Goal: Task Accomplishment & Management: Complete application form

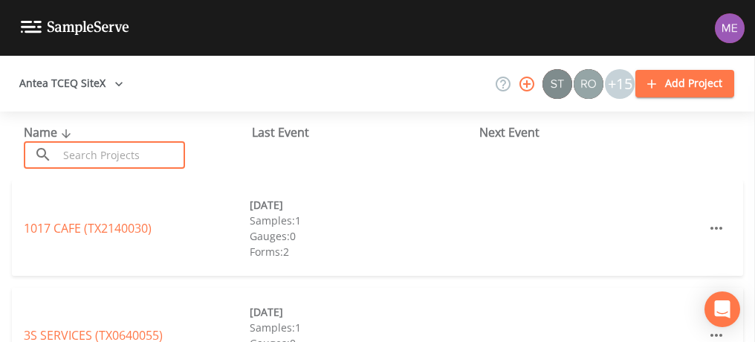
click at [131, 151] on input "text" at bounding box center [121, 155] width 127 height 28
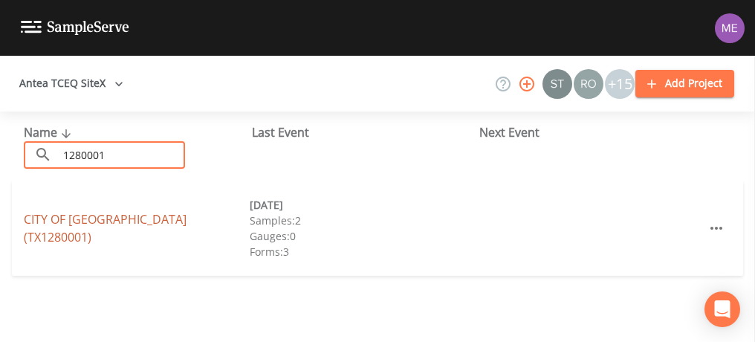
type input "1280001"
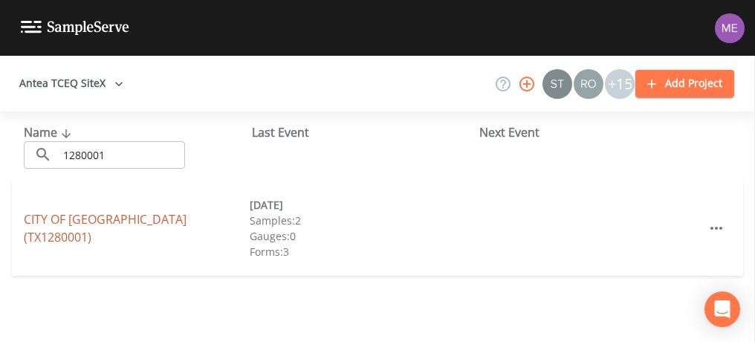
click at [108, 230] on link "CITY OF KARNES CITY (TX1280001)" at bounding box center [105, 228] width 163 height 34
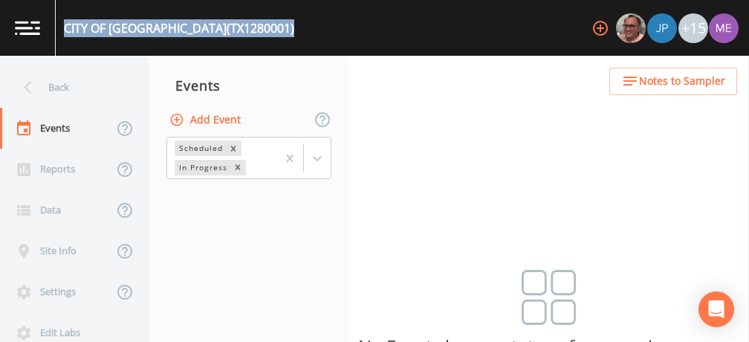
drag, startPoint x: 64, startPoint y: 28, endPoint x: 253, endPoint y: 33, distance: 189.6
click at [253, 33] on div "CITY OF KARNES CITY (TX1280001) +15" at bounding box center [374, 28] width 749 height 56
copy div "CITY OF KARNES CITY (TX1280001)"
click at [227, 121] on button "Add Event" at bounding box center [207, 120] width 80 height 28
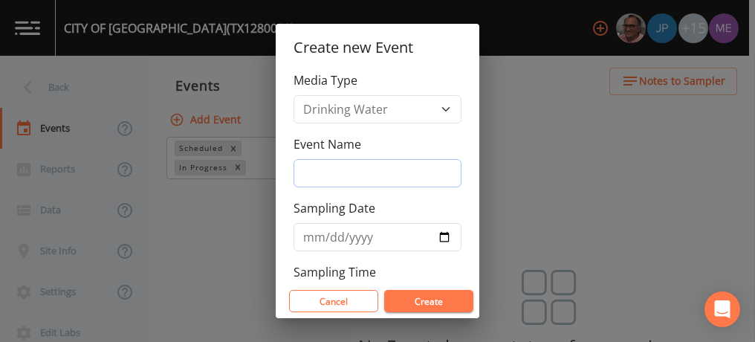
click at [314, 170] on input "Event Name" at bounding box center [378, 173] width 168 height 28
type input "3QSamples"
type input "[DATE]"
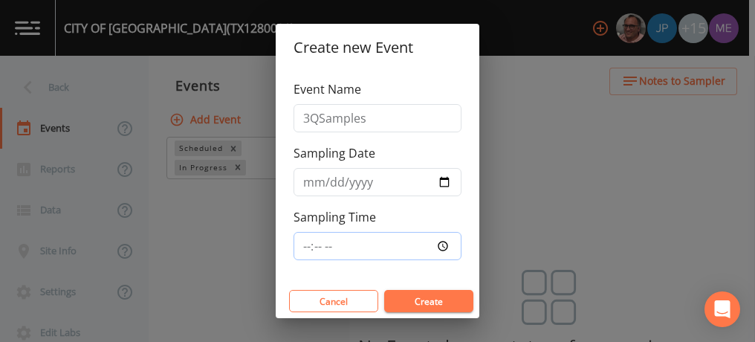
click at [307, 243] on input "Sampling Time" at bounding box center [378, 246] width 168 height 28
type input "08:00"
click at [403, 300] on button "Create" at bounding box center [428, 301] width 89 height 22
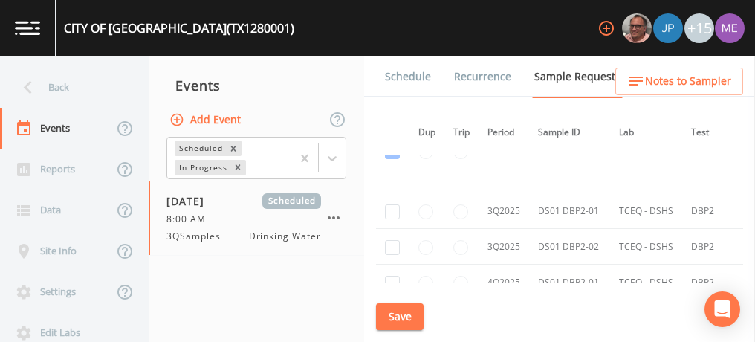
scroll to position [1678, 0]
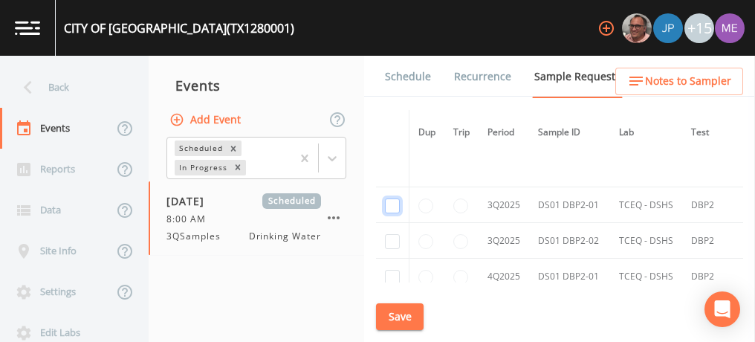
click at [398, 201] on input "checkbox" at bounding box center [392, 205] width 15 height 15
checkbox input "true"
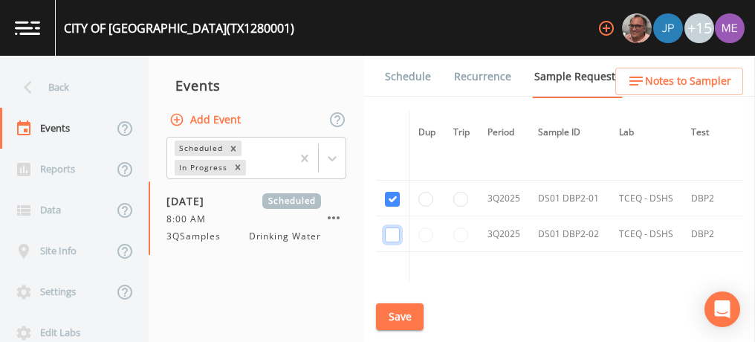
click at [397, 228] on input "checkbox" at bounding box center [392, 234] width 15 height 15
checkbox input "true"
click at [411, 314] on button "Save" at bounding box center [400, 317] width 48 height 28
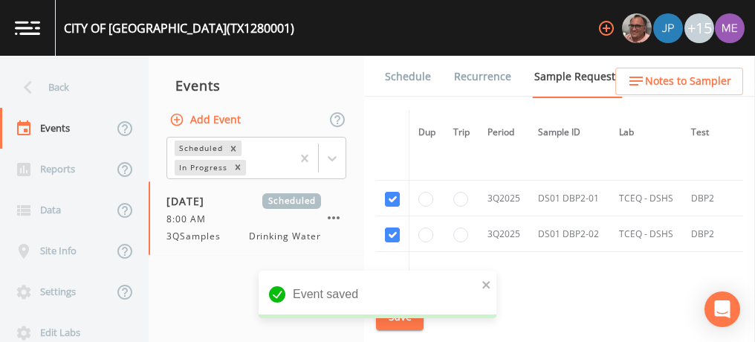
click at [406, 68] on link "Schedule" at bounding box center [408, 77] width 51 height 42
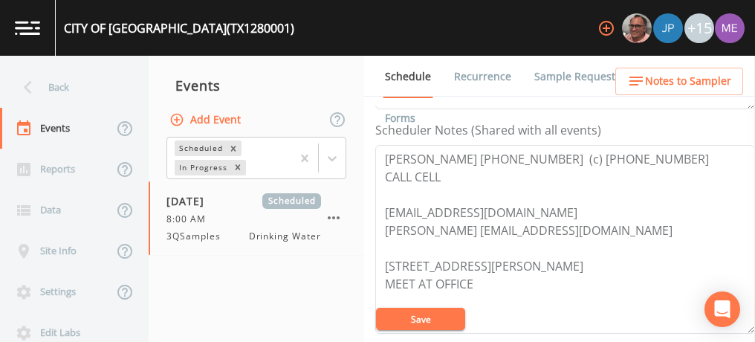
scroll to position [401, 0]
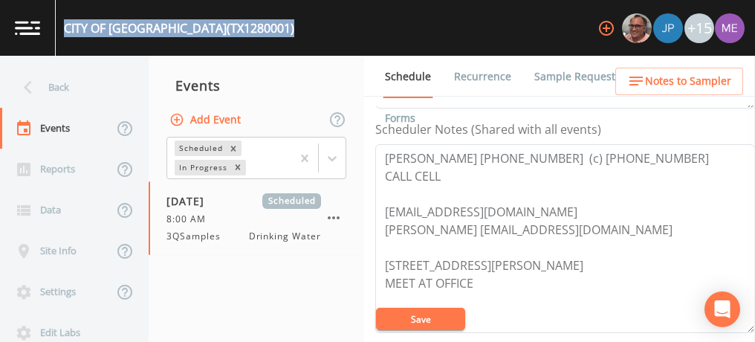
drag, startPoint x: 65, startPoint y: 30, endPoint x: 254, endPoint y: 30, distance: 188.8
click at [254, 30] on div "CITY OF KARNES CITY (TX1280001) +15" at bounding box center [377, 28] width 755 height 56
copy div "CITY OF KARNES CITY (TX1280001)"
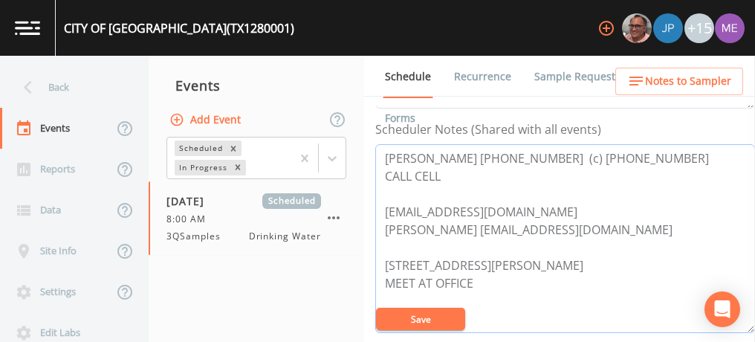
drag, startPoint x: 383, startPoint y: 153, endPoint x: 642, endPoint y: 152, distance: 258.7
click at [642, 152] on textarea "Fernando Rios 830-780-3422 (c) 830-623-2802 CALL CELL frios@cityofkctx.com Paul…" at bounding box center [565, 238] width 380 height 189
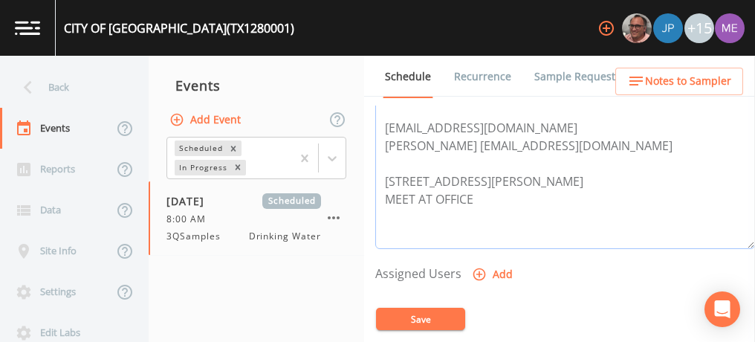
scroll to position [495, 0]
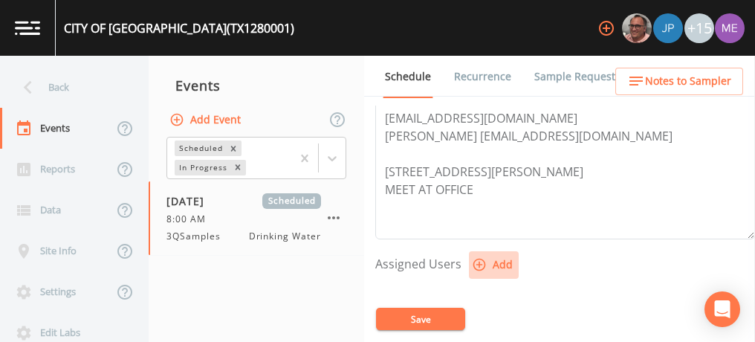
click at [480, 260] on icon "button" at bounding box center [479, 264] width 15 height 15
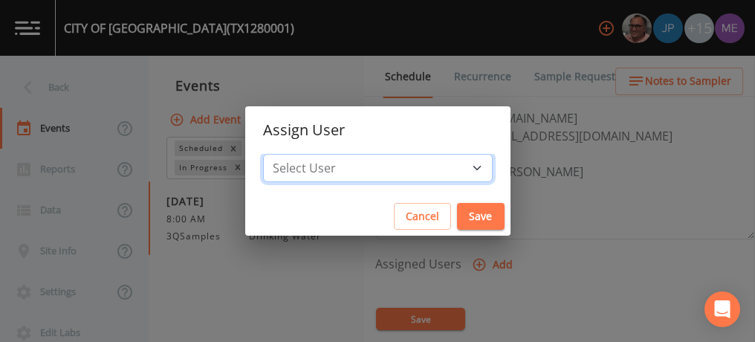
click at [451, 165] on select "Select User Mike Franklin Joshua gere Paul Lauren Saenz David Weber Zachary Eva…" at bounding box center [378, 168] width 230 height 28
select select "82fcd260-406f-4720-af66-0de7f1917f1c"
click at [285, 154] on select "Select User Mike Franklin Joshua gere Paul Lauren Saenz David Weber Zachary Eva…" at bounding box center [378, 168] width 230 height 28
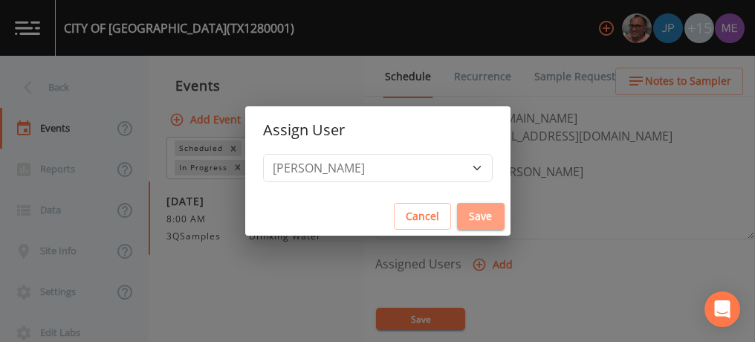
click at [457, 213] on button "Save" at bounding box center [481, 217] width 48 height 28
select select
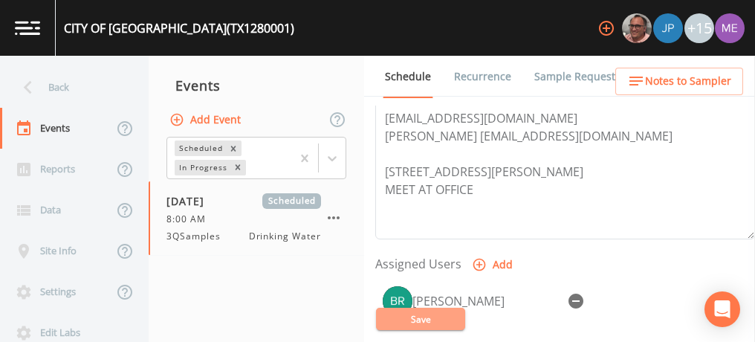
click at [433, 314] on button "Save" at bounding box center [420, 319] width 89 height 22
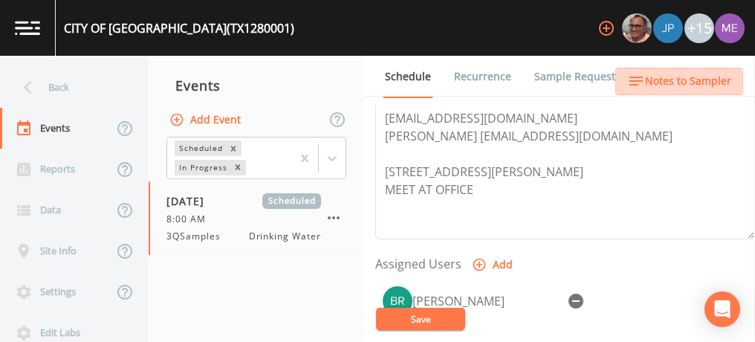
click at [665, 82] on span "Notes to Sampler" at bounding box center [688, 81] width 86 height 19
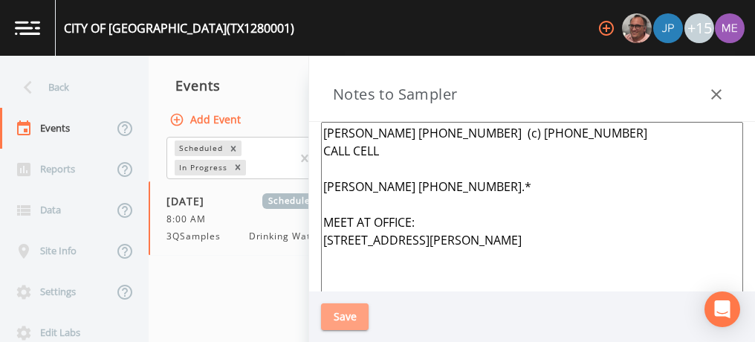
click at [342, 323] on button "Save" at bounding box center [345, 317] width 48 height 28
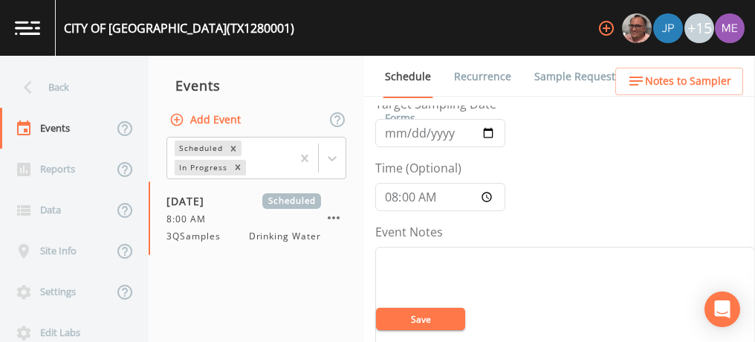
scroll to position [70, 0]
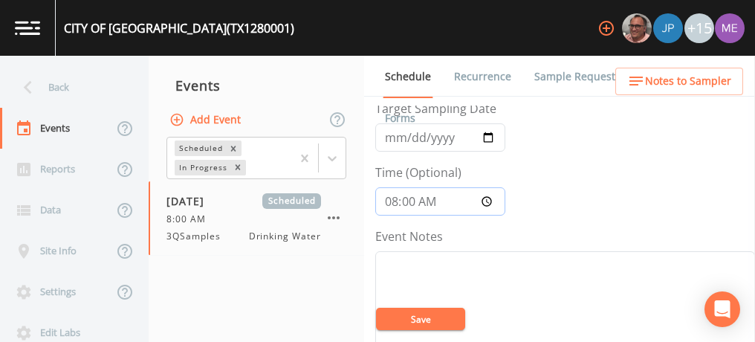
click at [391, 199] on input "08:00:00" at bounding box center [440, 201] width 130 height 28
type input "09:00"
click at [407, 316] on button "Save" at bounding box center [420, 319] width 89 height 22
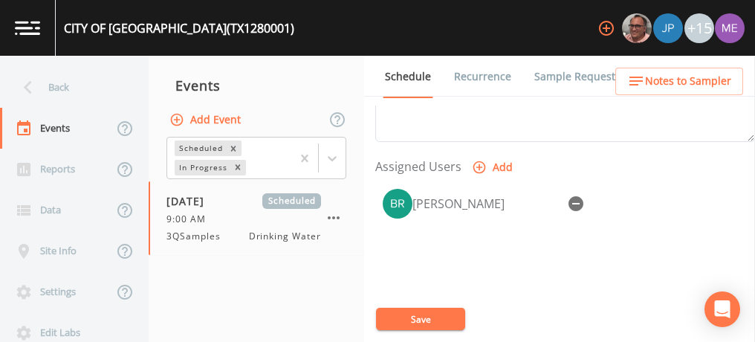
scroll to position [598, 0]
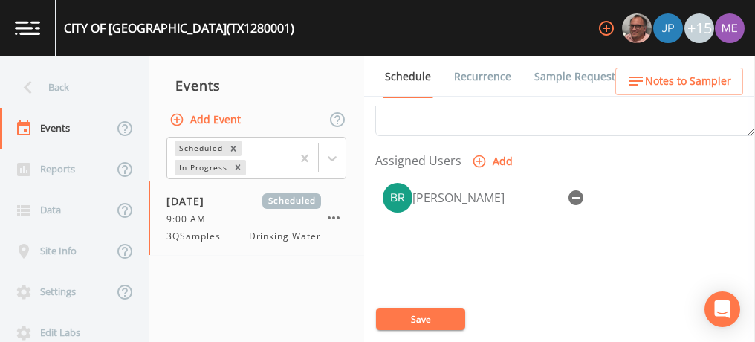
click at [448, 317] on button "Save" at bounding box center [420, 319] width 89 height 22
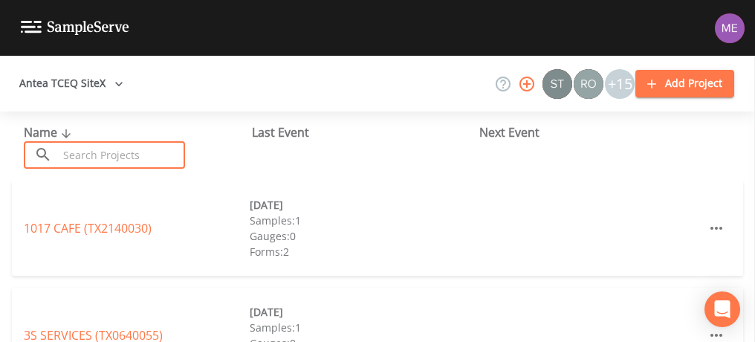
click at [120, 155] on input "text" at bounding box center [121, 155] width 127 height 28
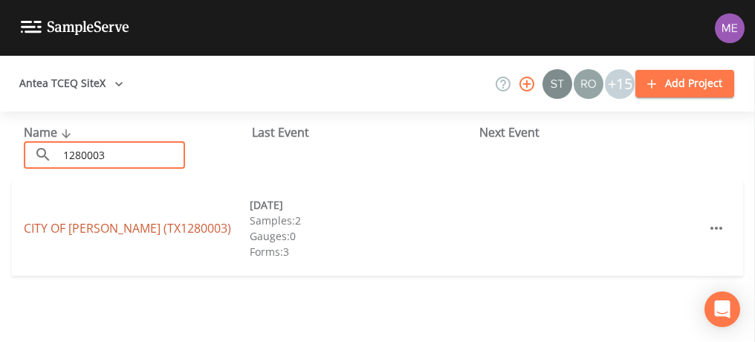
type input "1280003"
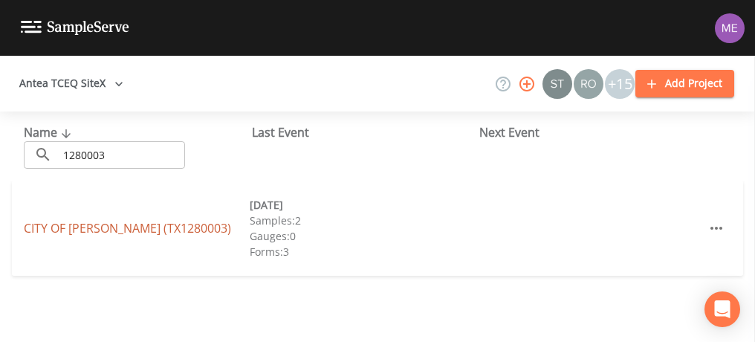
click at [99, 231] on link "CITY OF RUNGE (TX1280003)" at bounding box center [127, 228] width 207 height 16
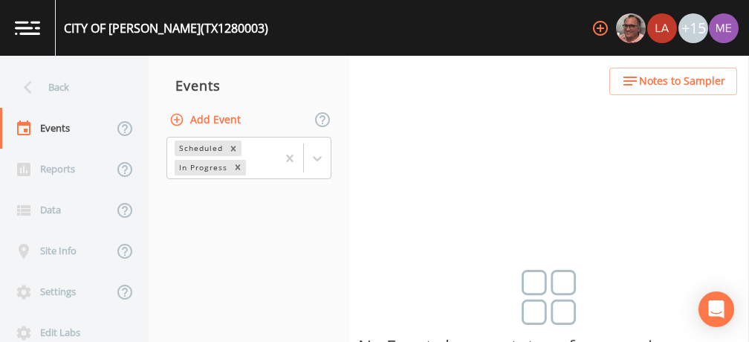
click at [222, 120] on button "Add Event" at bounding box center [207, 120] width 80 height 28
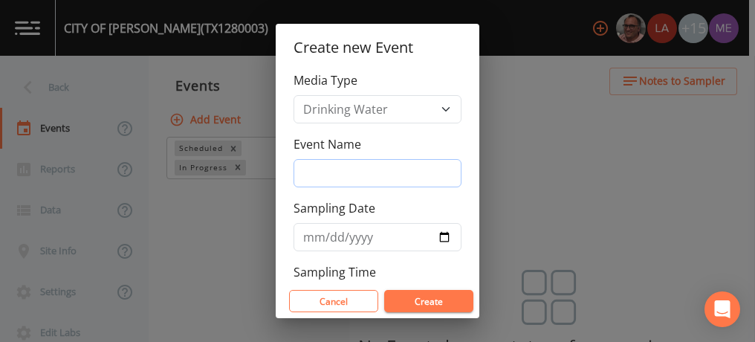
click at [318, 168] on input "Event Name" at bounding box center [378, 173] width 168 height 28
type input "3QSamples"
type input "[DATE]"
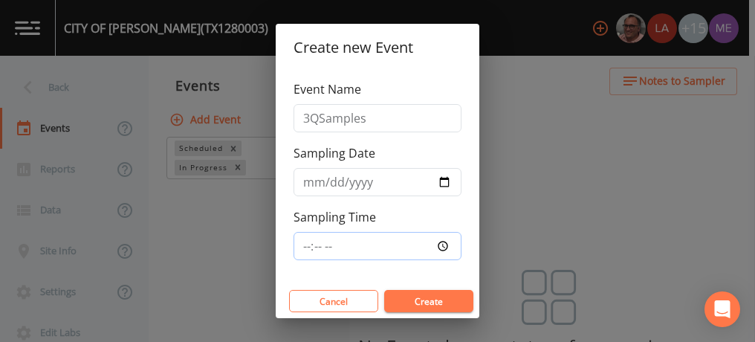
click at [303, 239] on input "Sampling Time" at bounding box center [378, 246] width 168 height 28
type input "08:00"
click at [409, 298] on button "Create" at bounding box center [428, 301] width 89 height 22
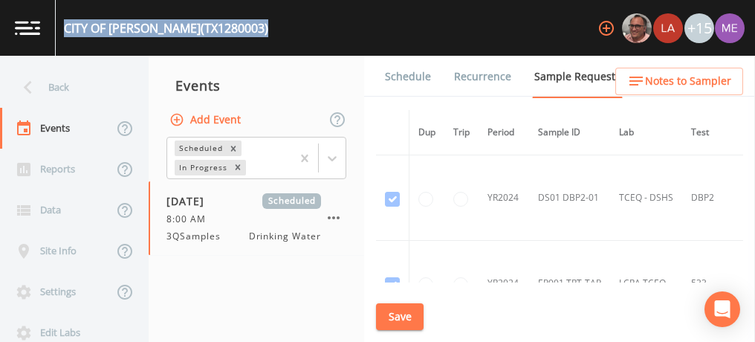
drag, startPoint x: 67, startPoint y: 27, endPoint x: 230, endPoint y: 31, distance: 162.9
click at [230, 31] on div "CITY OF RUNGE (TX1280003) +15" at bounding box center [377, 28] width 755 height 56
copy div "CITY OF RUNGE (TX1280003)"
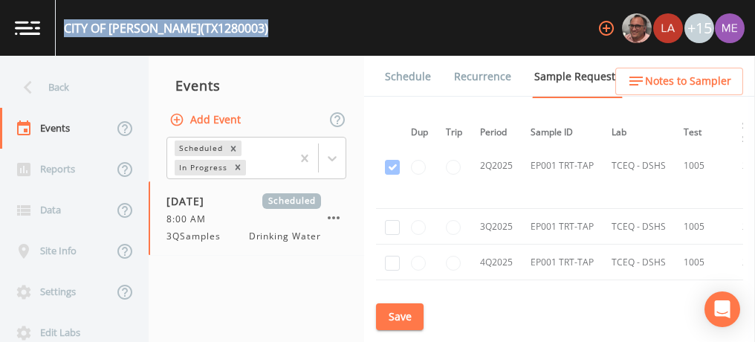
scroll to position [1751, 7]
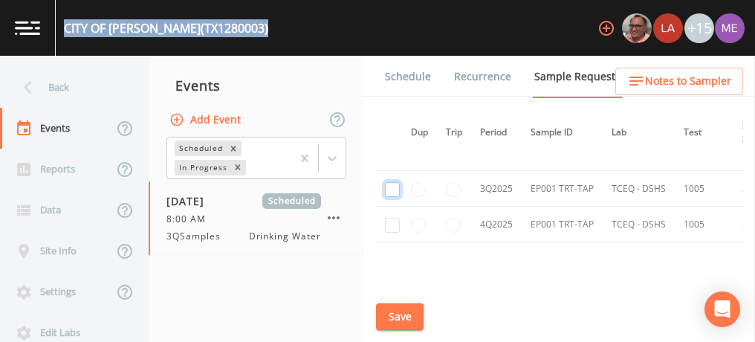
click at [389, 182] on input "checkbox" at bounding box center [392, 189] width 15 height 15
checkbox input "true"
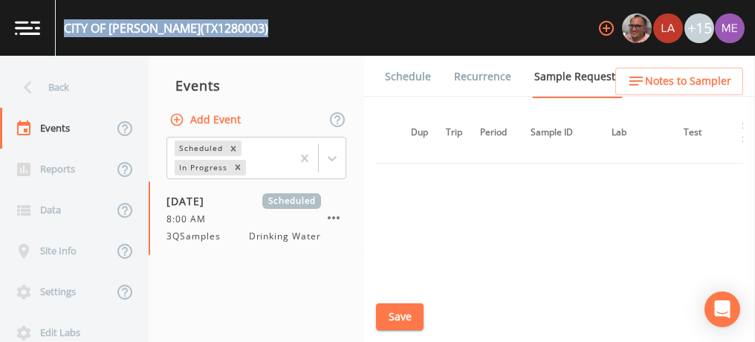
scroll to position [1505, 7]
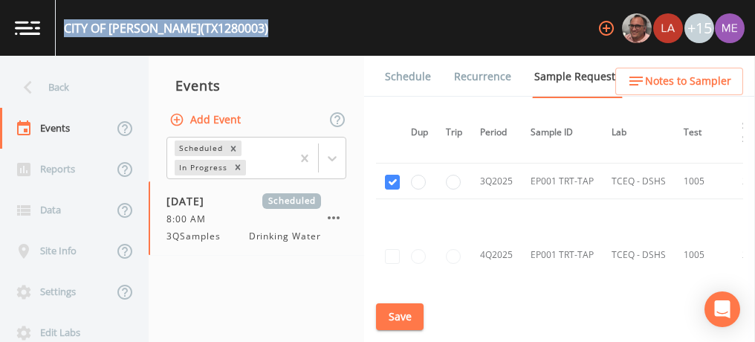
click at [404, 310] on button "Save" at bounding box center [400, 317] width 48 height 28
click at [406, 71] on link "Schedule" at bounding box center [408, 77] width 51 height 42
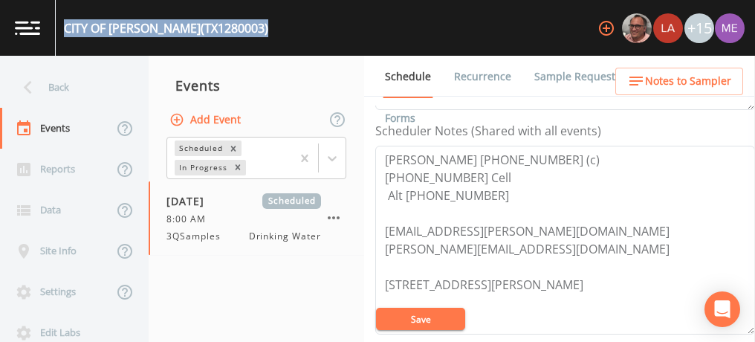
scroll to position [401, 0]
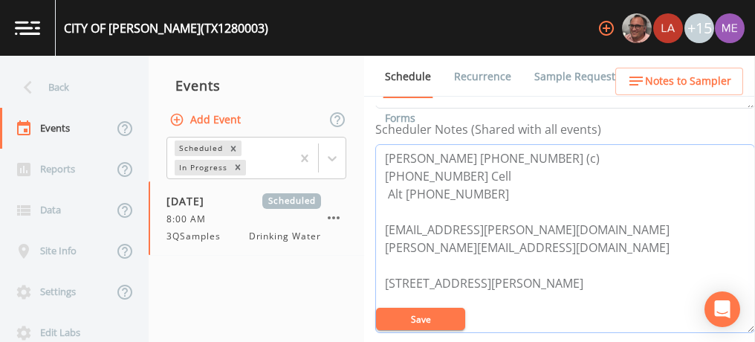
click at [384, 156] on textarea "Jessie Sandoval 830-239-4121 (c) 830-400-8300 Cell Alt 830-400-8300 city.of.run…" at bounding box center [565, 238] width 380 height 189
drag, startPoint x: 384, startPoint y: 156, endPoint x: 569, endPoint y: 149, distance: 185.2
click at [569, 149] on textarea "Jessie Sandoval 830-239-4121 (c) 830-400-8300 Cell Alt 830-400-8300 city.of.run…" at bounding box center [565, 238] width 380 height 189
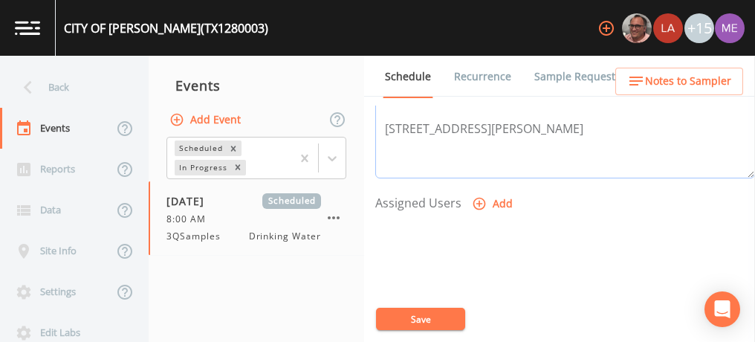
scroll to position [557, 0]
click at [479, 196] on icon "button" at bounding box center [479, 203] width 15 height 15
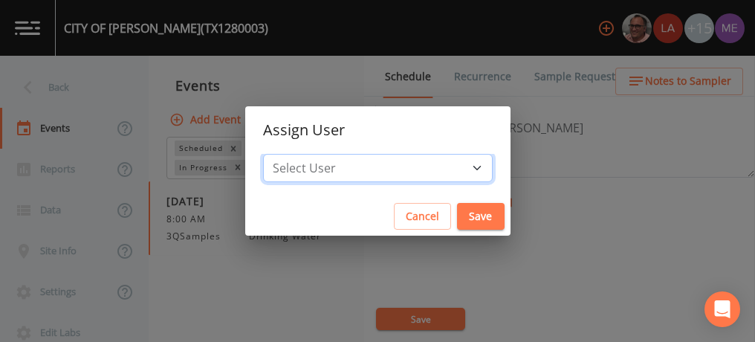
click at [456, 164] on select "Select User Mike Franklin Lauren Saenz Joshua gere Paul David Weber Zachary Eva…" at bounding box center [378, 168] width 230 height 28
select select "82fcd260-406f-4720-af66-0de7f1917f1c"
click at [285, 154] on select "Select User Mike Franklin Lauren Saenz Joshua gere Paul David Weber Zachary Eva…" at bounding box center [378, 168] width 230 height 28
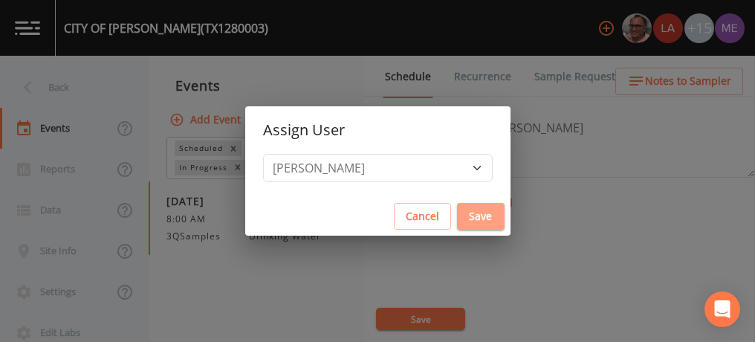
click at [457, 210] on button "Save" at bounding box center [481, 217] width 48 height 28
select select
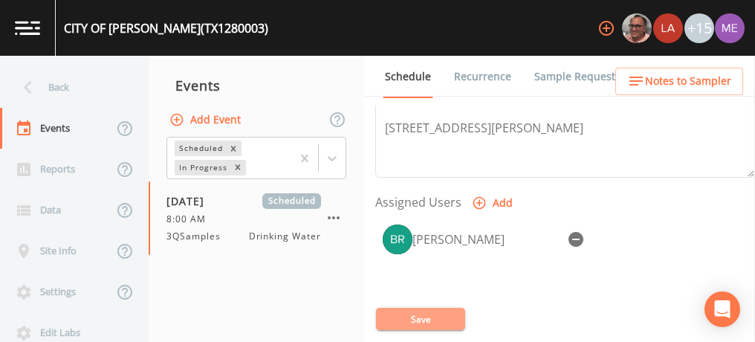
click at [421, 316] on button "Save" at bounding box center [420, 319] width 89 height 22
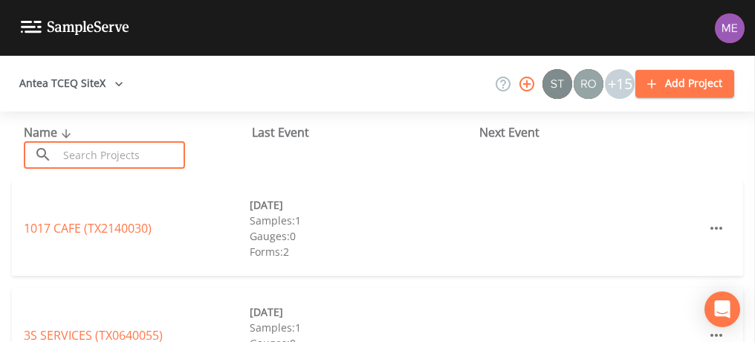
click at [171, 150] on input "text" at bounding box center [121, 155] width 127 height 28
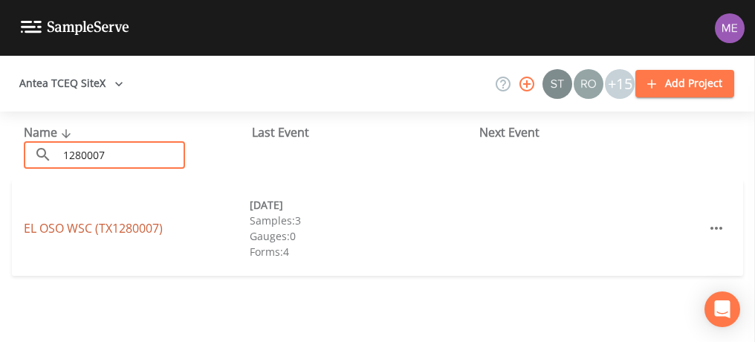
type input "1280007"
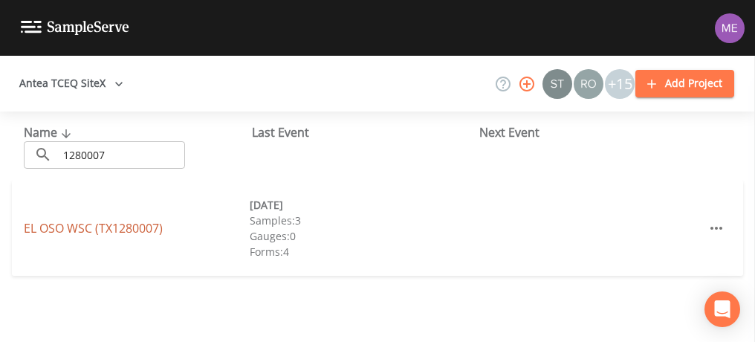
click at [88, 228] on link "EL OSO WSC (TX1280007)" at bounding box center [93, 228] width 139 height 16
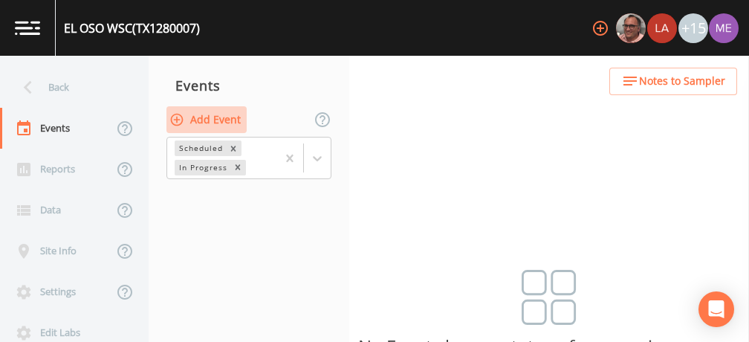
click at [198, 119] on button "Add Event" at bounding box center [207, 120] width 80 height 28
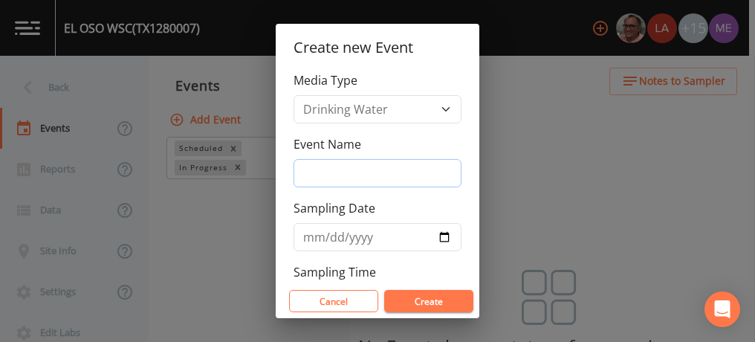
click at [324, 171] on input "Event Name" at bounding box center [378, 173] width 168 height 28
type input "3QSamples"
type input "[DATE]"
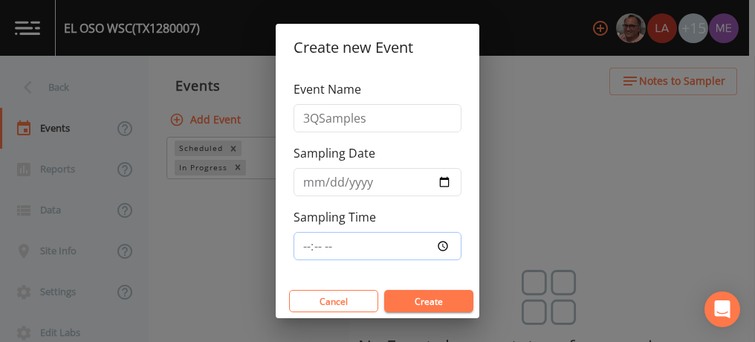
click at [303, 245] on input "Sampling Time" at bounding box center [378, 246] width 168 height 28
type input "10:00"
click at [450, 299] on button "Create" at bounding box center [428, 301] width 89 height 22
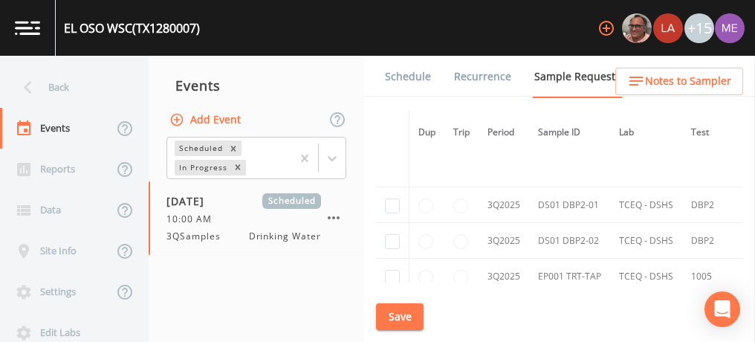
scroll to position [3156, 0]
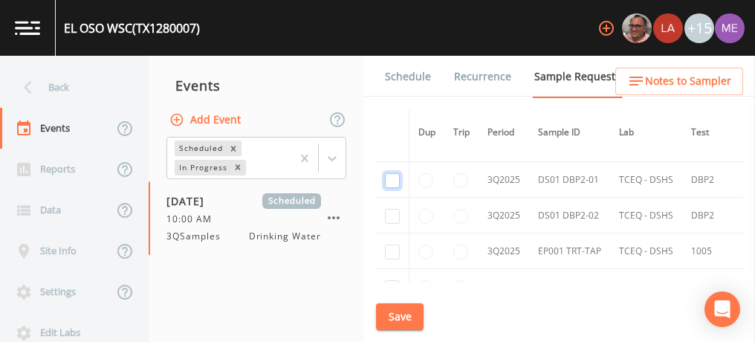
click at [394, 173] on input "checkbox" at bounding box center [392, 180] width 15 height 15
checkbox input "true"
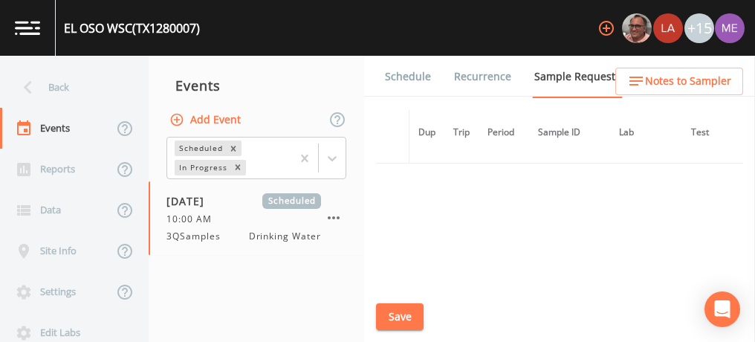
scroll to position [2669, 0]
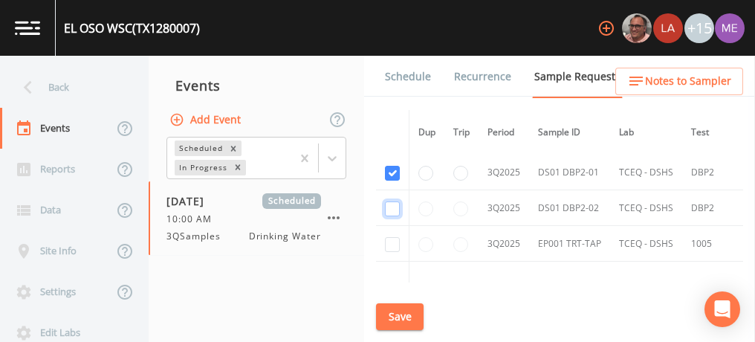
click at [395, 201] on input "checkbox" at bounding box center [392, 208] width 15 height 15
checkbox input "true"
click at [394, 237] on input "checkbox" at bounding box center [392, 244] width 15 height 15
checkbox input "true"
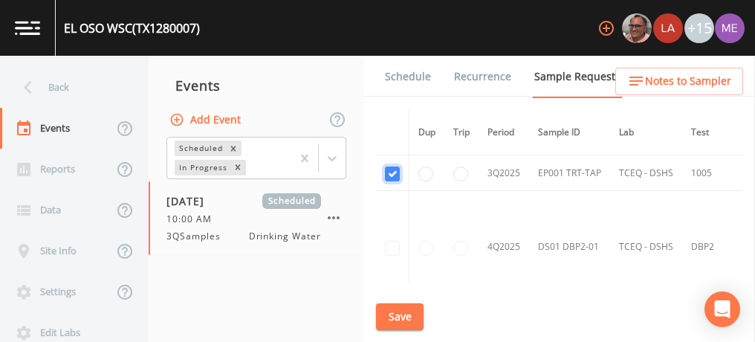
scroll to position [2740, 0]
click at [404, 311] on button "Save" at bounding box center [400, 317] width 48 height 28
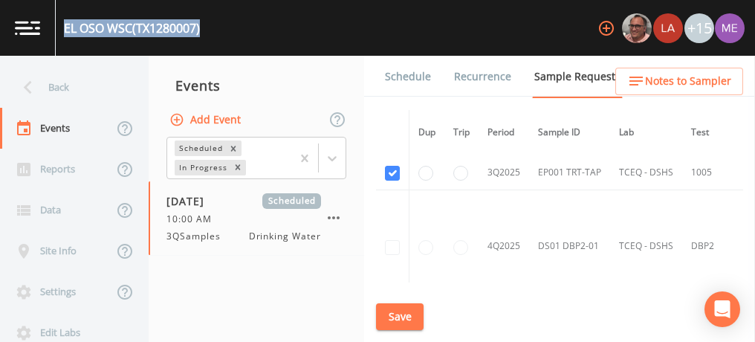
drag, startPoint x: 67, startPoint y: 27, endPoint x: 207, endPoint y: 27, distance: 139.7
click at [207, 27] on div "EL OSO WSC (TX1280007) +15" at bounding box center [377, 28] width 755 height 56
copy div "EL OSO WSC (TX1280007)"
click at [414, 321] on button "Save" at bounding box center [400, 317] width 48 height 28
click at [415, 77] on link "Schedule" at bounding box center [408, 77] width 51 height 42
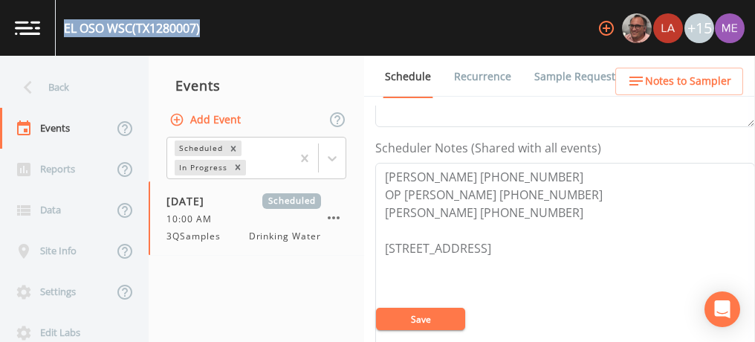
scroll to position [384, 0]
drag, startPoint x: 381, startPoint y: 190, endPoint x: 516, endPoint y: 196, distance: 135.4
click at [516, 196] on textarea "Tommy 830-299-0256 OP Ron 830-400-8778 Brenda 830-583-3543 4098 S Hwy 181 Kened…" at bounding box center [565, 256] width 380 height 189
